Goal: Task Accomplishment & Management: Use online tool/utility

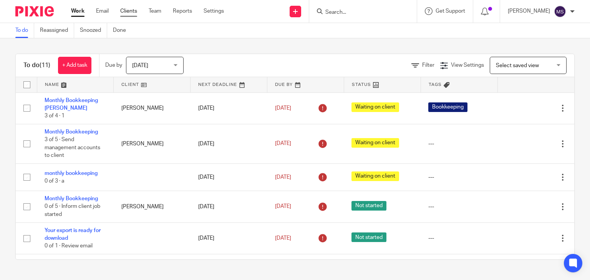
click at [131, 10] on link "Clients" at bounding box center [128, 11] width 17 height 8
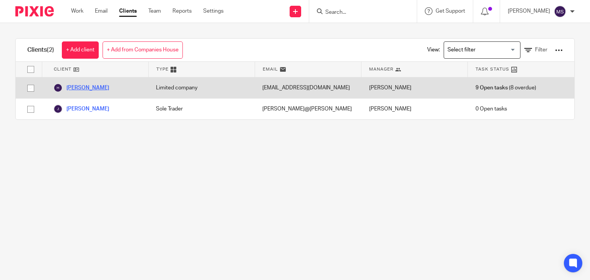
click at [72, 86] on link "[PERSON_NAME]" at bounding box center [81, 87] width 56 height 9
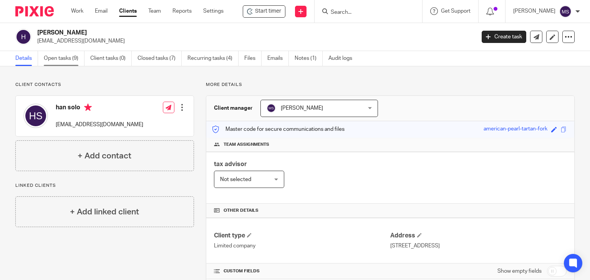
click at [74, 58] on link "Open tasks (9)" at bounding box center [64, 58] width 41 height 15
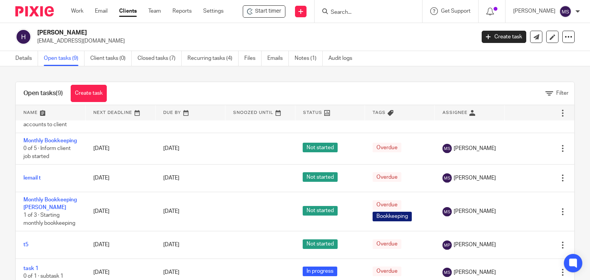
scroll to position [77, 0]
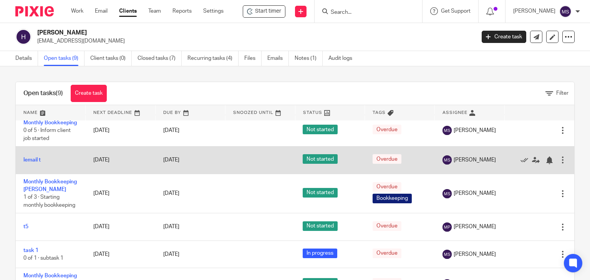
click at [32, 174] on td "lemail t" at bounding box center [51, 160] width 70 height 27
click at [34, 163] on link "lemail t" at bounding box center [31, 159] width 17 height 5
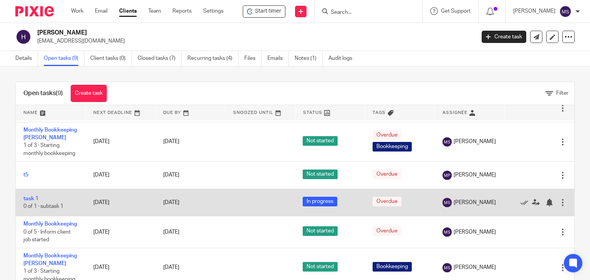
scroll to position [193, 0]
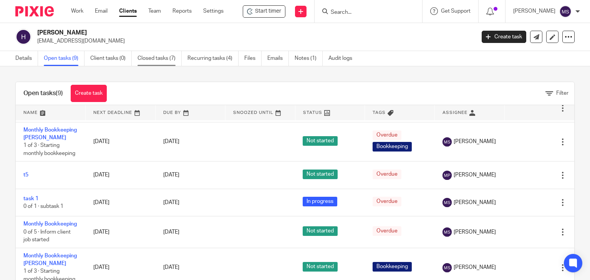
click at [152, 62] on link "Closed tasks (7)" at bounding box center [160, 58] width 44 height 15
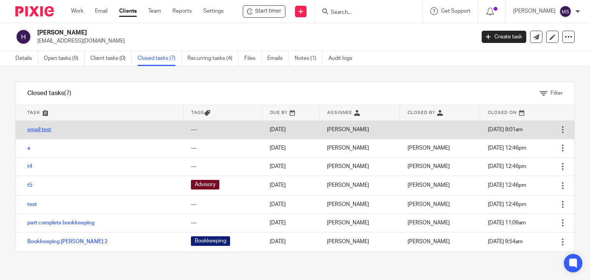
click at [42, 132] on link "email test" at bounding box center [39, 129] width 24 height 5
